Goal: Task Accomplishment & Management: Complete application form

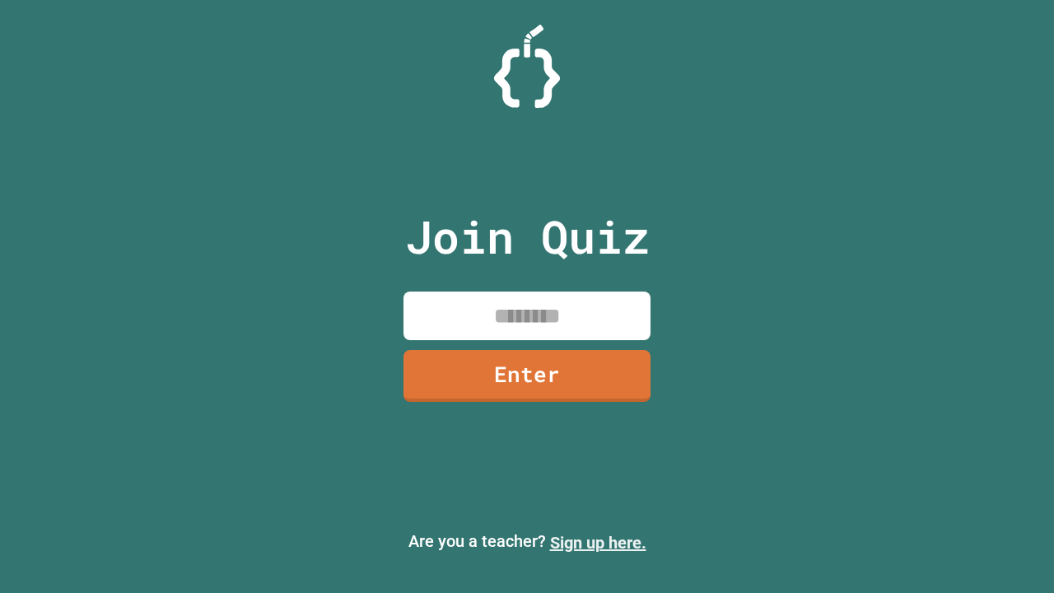
click at [598, 542] on link "Sign up here." at bounding box center [598, 543] width 96 height 20
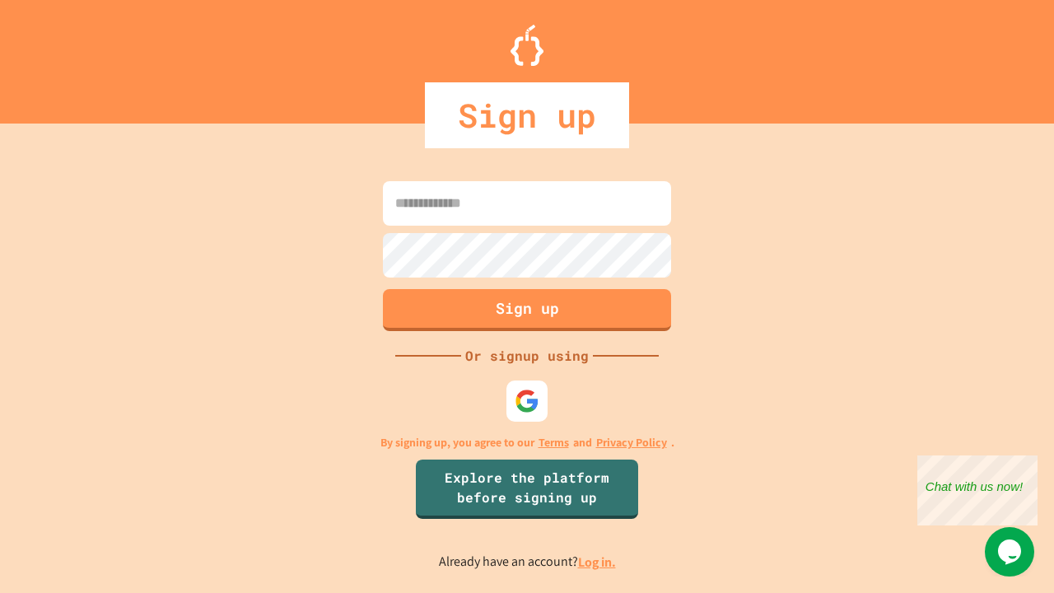
click at [598, 561] on link "Log in." at bounding box center [597, 561] width 38 height 17
